Goal: Browse casually: Explore the website without a specific task or goal

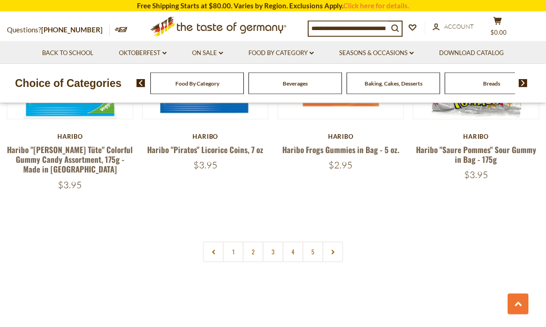
scroll to position [1976, 0]
click at [333, 250] on use at bounding box center [332, 252] width 3 height 5
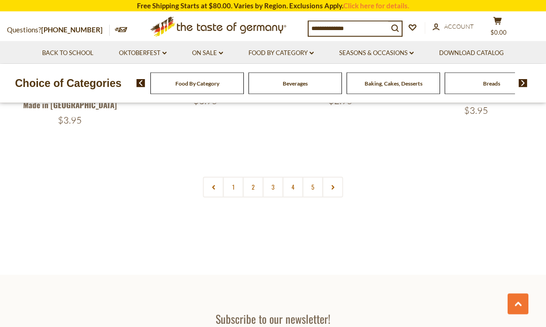
scroll to position [2039, 0]
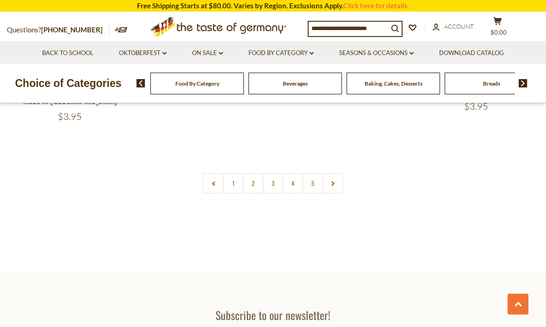
click at [255, 173] on link "2" at bounding box center [253, 183] width 21 height 21
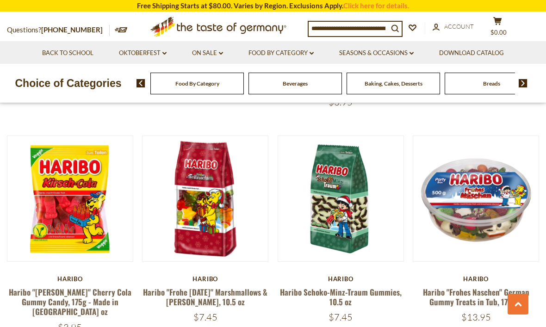
scroll to position [505, 0]
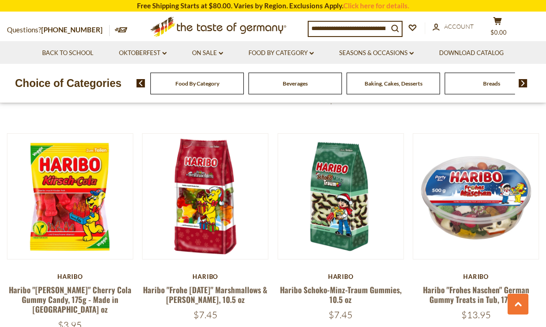
click at [197, 227] on link at bounding box center [205, 196] width 105 height 105
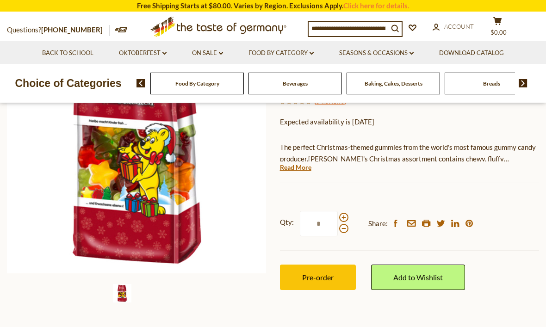
scroll to position [154, 0]
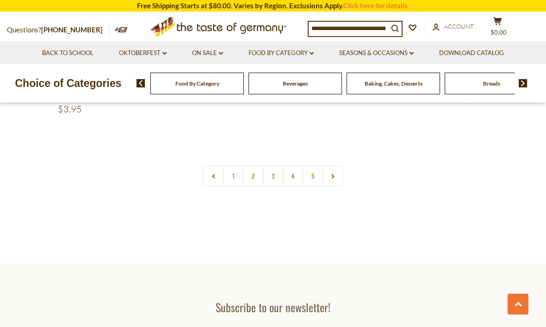
scroll to position [2047, 0]
click at [256, 166] on link "2" at bounding box center [253, 176] width 21 height 21
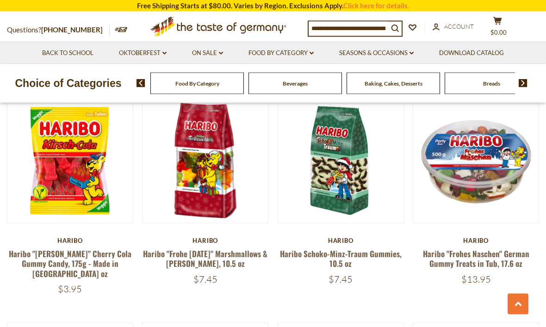
scroll to position [537, 0]
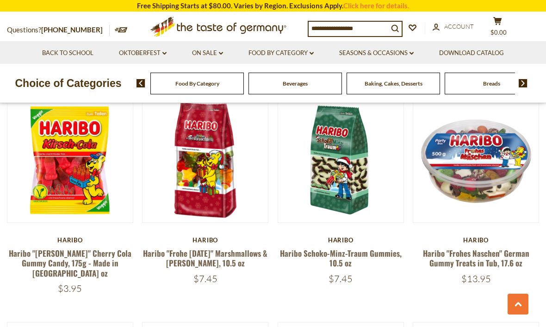
click at [350, 191] on link at bounding box center [340, 159] width 105 height 105
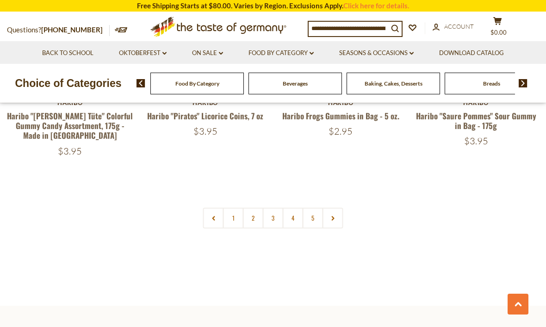
click at [261, 208] on link "2" at bounding box center [253, 218] width 21 height 21
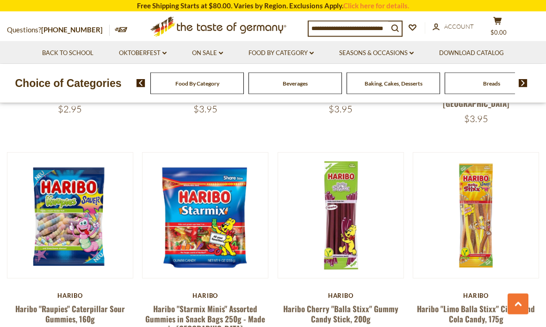
scroll to position [1372, 0]
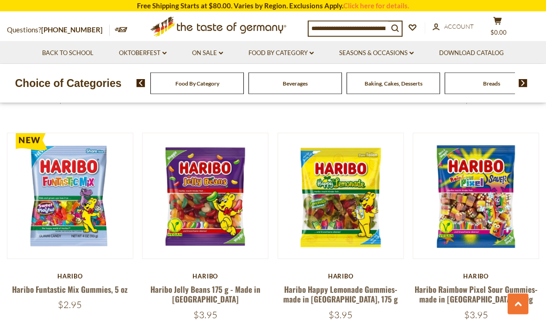
scroll to position [1841, 0]
click at [518, 237] on article "Quick View Haribo Haribo Raimbow Pixel Sour Gummies- made in Germany, 160g $3.95" at bounding box center [476, 227] width 126 height 188
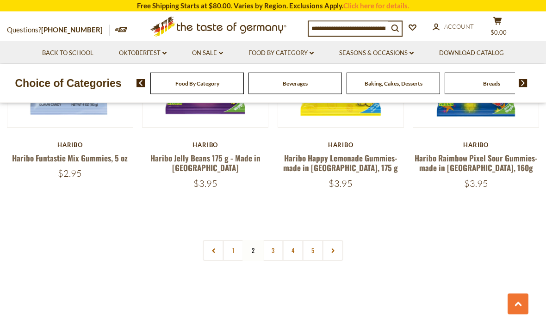
scroll to position [1972, 0]
click at [271, 240] on link "3" at bounding box center [273, 250] width 21 height 21
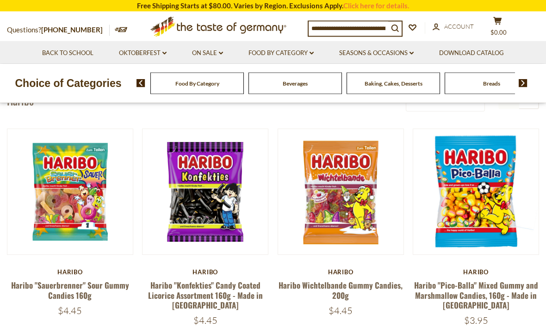
scroll to position [49, 0]
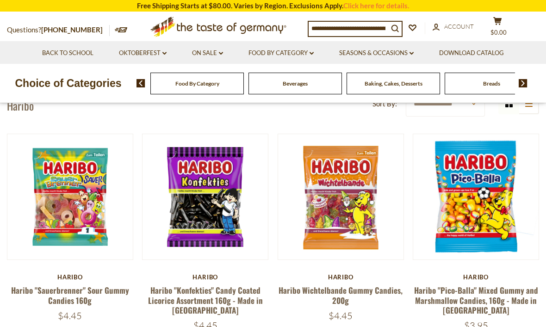
click at [335, 242] on link at bounding box center [340, 196] width 105 height 105
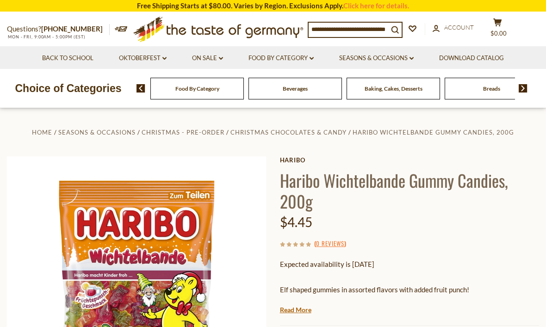
click at [142, 90] on img at bounding box center [140, 88] width 9 height 8
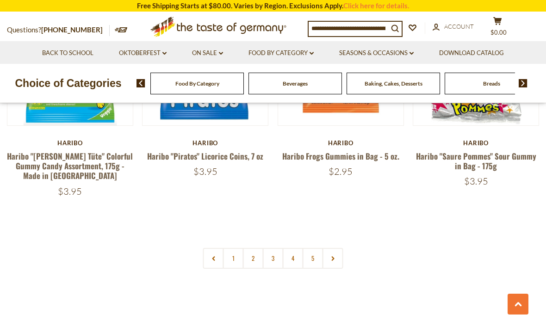
scroll to position [1964, 0]
click at [272, 248] on link "3" at bounding box center [273, 258] width 21 height 21
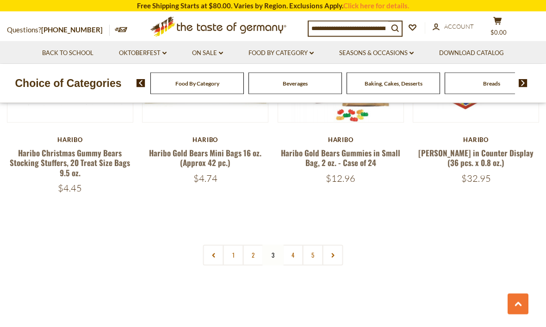
scroll to position [2020, 0]
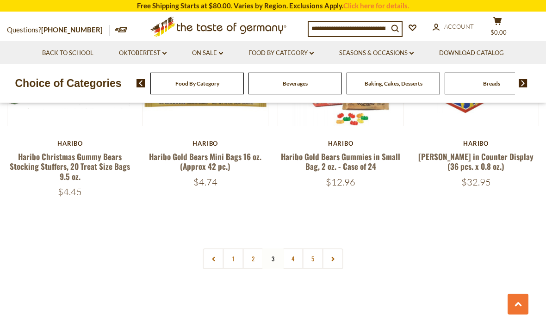
click at [292, 248] on link "4" at bounding box center [293, 258] width 21 height 21
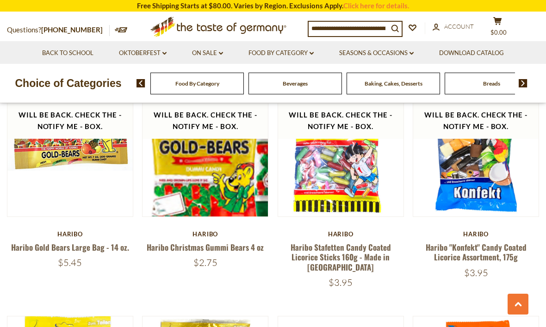
scroll to position [542, 0]
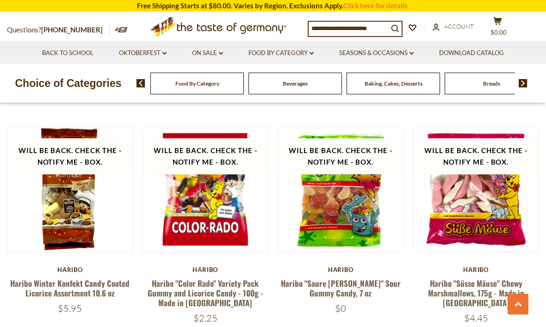
scroll to position [2007, 0]
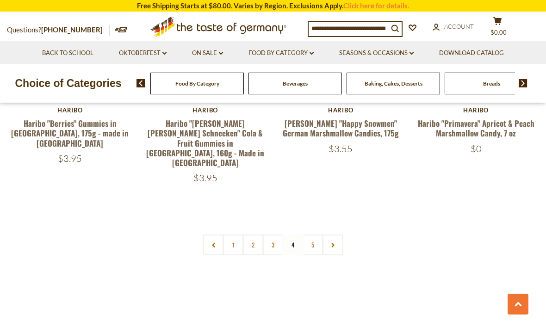
click at [317, 234] on link "5" at bounding box center [312, 244] width 21 height 21
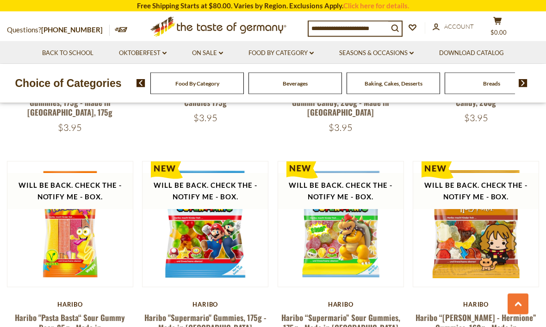
scroll to position [1137, 0]
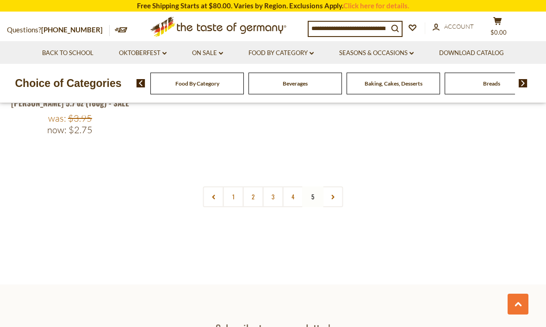
scroll to position [1818, 0]
